Goal: Task Accomplishment & Management: Manage account settings

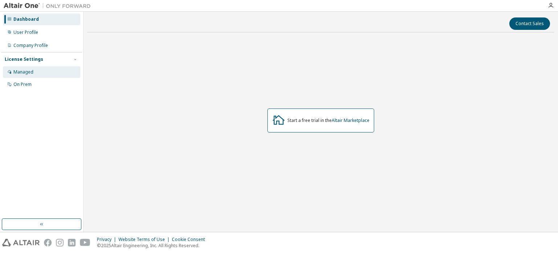
click at [35, 73] on div "Managed" at bounding box center [41, 72] width 77 height 12
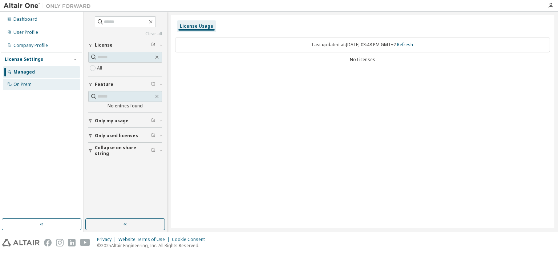
click at [52, 84] on div "On Prem" at bounding box center [41, 84] width 77 height 12
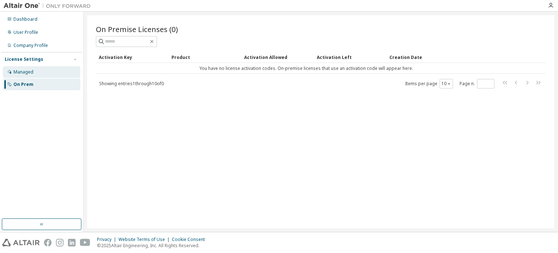
click at [49, 77] on div "Managed" at bounding box center [41, 72] width 77 height 12
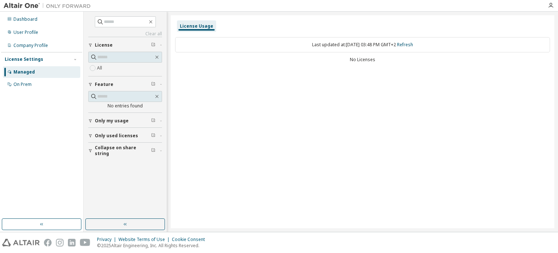
click at [161, 123] on button "Only my usage" at bounding box center [125, 121] width 74 height 16
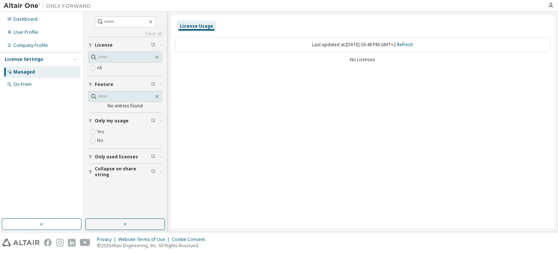
click at [161, 123] on button "Only my usage" at bounding box center [125, 121] width 74 height 16
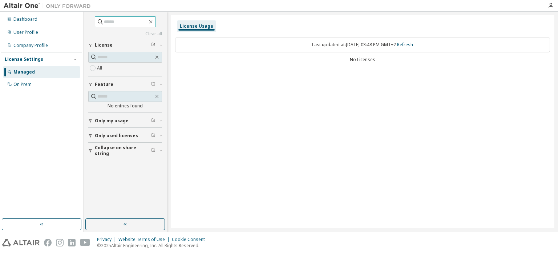
click at [117, 24] on input "text" at bounding box center [126, 21] width 44 height 7
type input "**********"
click at [158, 54] on icon "button" at bounding box center [157, 57] width 6 height 6
click at [115, 223] on button "button" at bounding box center [125, 224] width 80 height 12
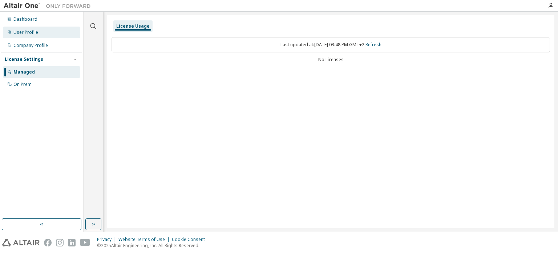
click at [39, 37] on div "User Profile" at bounding box center [41, 33] width 77 height 12
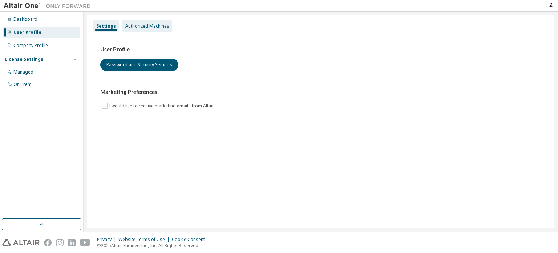
click at [156, 23] on div "Authorized Machines" at bounding box center [147, 26] width 44 height 6
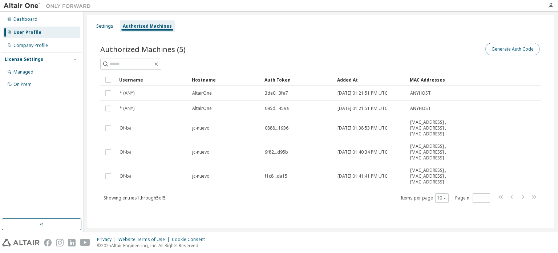
click at [522, 46] on button "Generate Auth Code" at bounding box center [512, 49] width 55 height 12
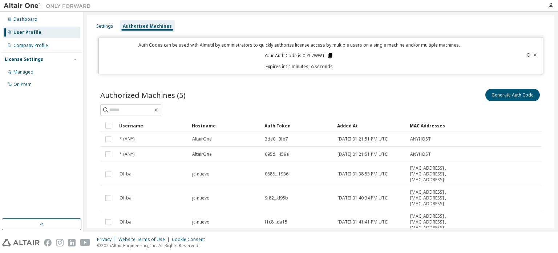
click at [329, 58] on icon at bounding box center [330, 55] width 7 height 7
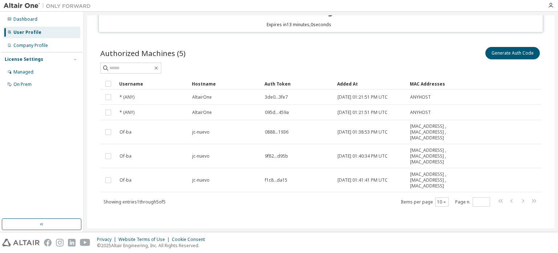
scroll to position [43, 0]
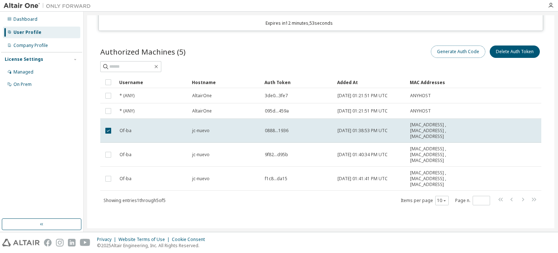
click at [456, 49] on button "Generate Auth Code" at bounding box center [458, 51] width 55 height 12
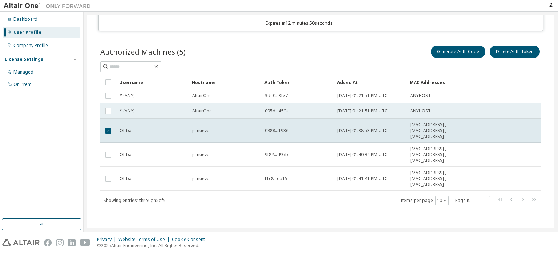
scroll to position [0, 0]
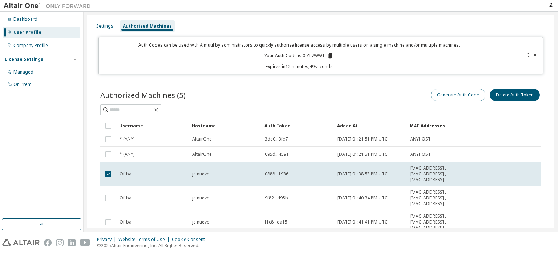
click at [452, 96] on button "Generate Auth Code" at bounding box center [458, 95] width 55 height 12
click at [533, 53] on icon at bounding box center [535, 55] width 4 height 4
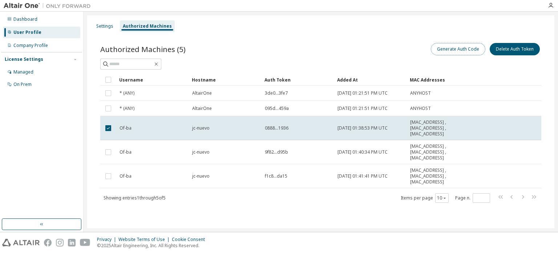
click at [463, 46] on button "Generate Auth Code" at bounding box center [458, 49] width 55 height 12
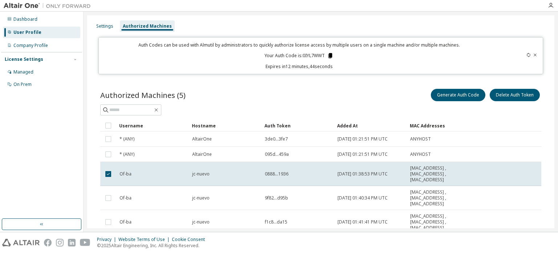
click at [330, 57] on icon at bounding box center [330, 55] width 4 height 5
click at [324, 106] on div at bounding box center [320, 109] width 441 height 11
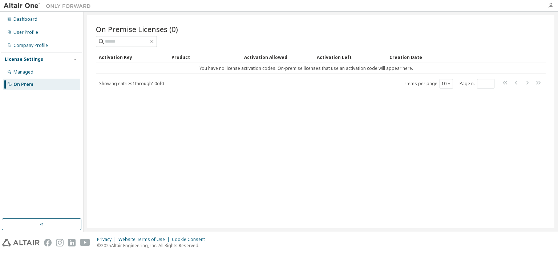
click at [553, 7] on icon "button" at bounding box center [551, 6] width 6 height 6
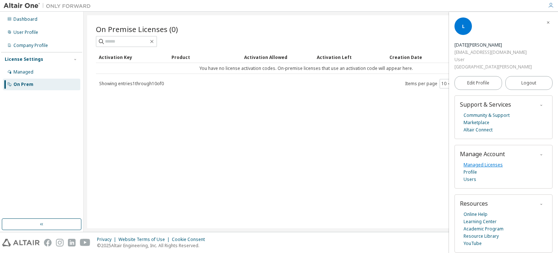
click at [480, 161] on link "Managed Licenses" at bounding box center [483, 164] width 39 height 7
click at [45, 62] on div "License Settings Managed On Prem" at bounding box center [41, 71] width 81 height 39
click at [51, 58] on div "License Settings" at bounding box center [42, 59] width 74 height 7
click at [44, 36] on div "User Profile" at bounding box center [41, 33] width 77 height 12
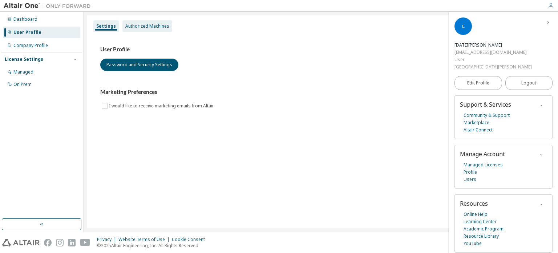
click at [139, 22] on div "Authorized Machines" at bounding box center [147, 26] width 50 height 12
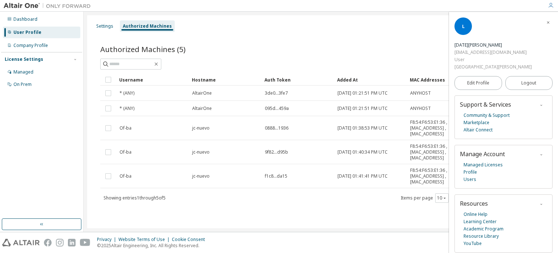
click at [548, 25] on span "button" at bounding box center [548, 22] width 7 height 12
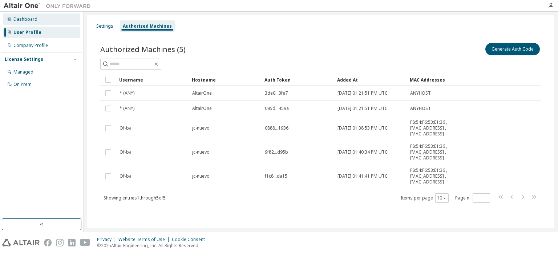
click at [21, 20] on div "Dashboard" at bounding box center [25, 19] width 24 height 6
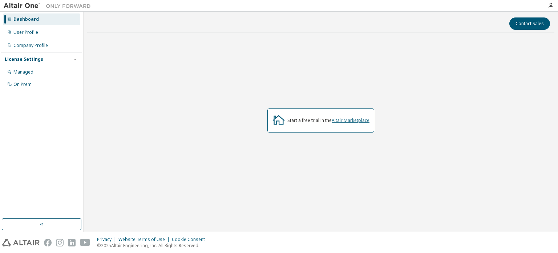
click at [350, 119] on link "Altair Marketplace" at bounding box center [351, 120] width 38 height 6
click at [34, 80] on div "On Prem" at bounding box center [41, 84] width 77 height 12
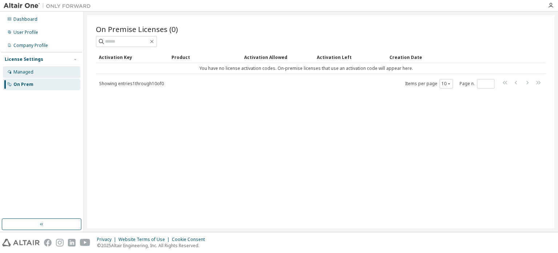
click at [52, 74] on div "Managed" at bounding box center [41, 72] width 77 height 12
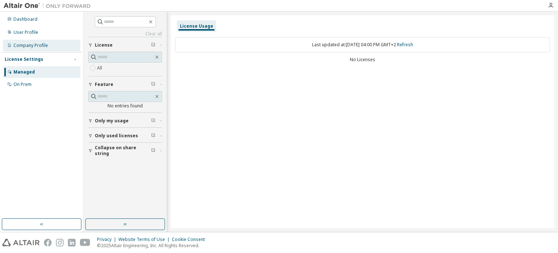
click at [27, 44] on div "Company Profile" at bounding box center [30, 46] width 35 height 6
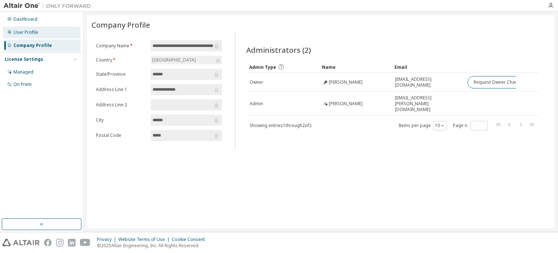
click at [42, 36] on div "User Profile" at bounding box center [41, 33] width 77 height 12
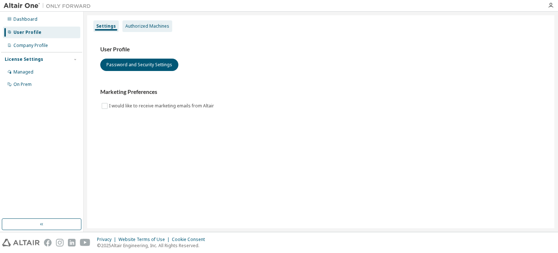
click at [148, 29] on div "Authorized Machines" at bounding box center [147, 26] width 50 height 12
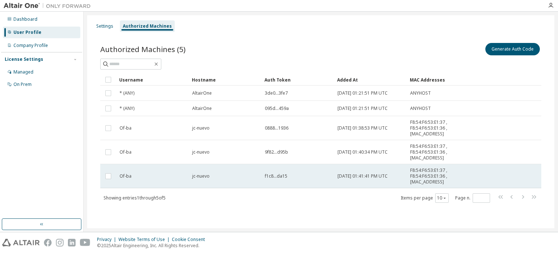
click at [280, 177] on span "f1c8...da15" at bounding box center [276, 176] width 23 height 6
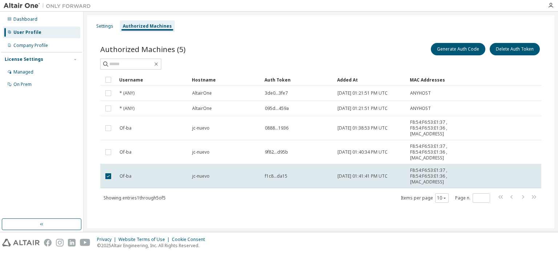
click at [280, 177] on span "f1c8...da15" at bounding box center [276, 176] width 23 height 6
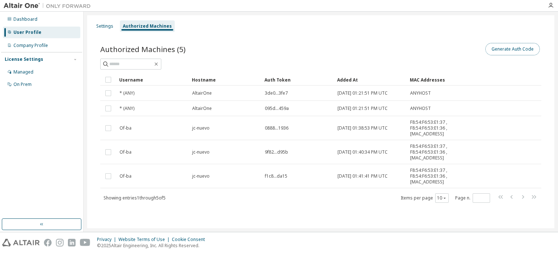
click at [522, 43] on button "Generate Auth Code" at bounding box center [512, 49] width 55 height 12
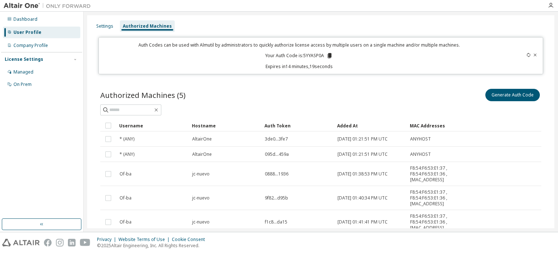
click at [328, 56] on icon at bounding box center [330, 55] width 4 height 5
click at [495, 99] on button "Generate Auth Code" at bounding box center [512, 95] width 55 height 12
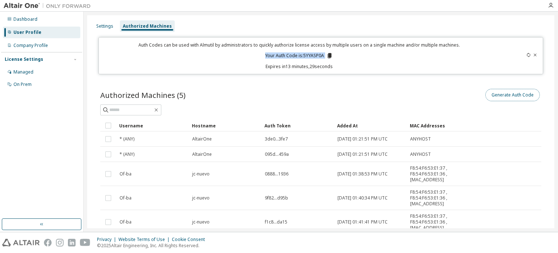
click at [495, 99] on button "Generate Auth Code" at bounding box center [512, 95] width 55 height 12
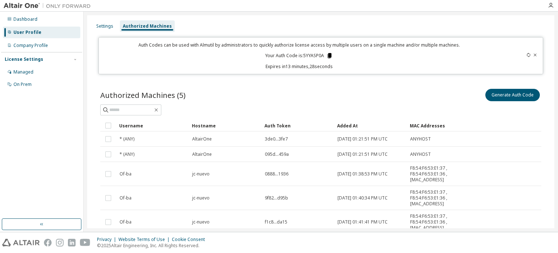
click at [330, 56] on icon at bounding box center [329, 55] width 7 height 7
